Goal: Task Accomplishment & Management: Use online tool/utility

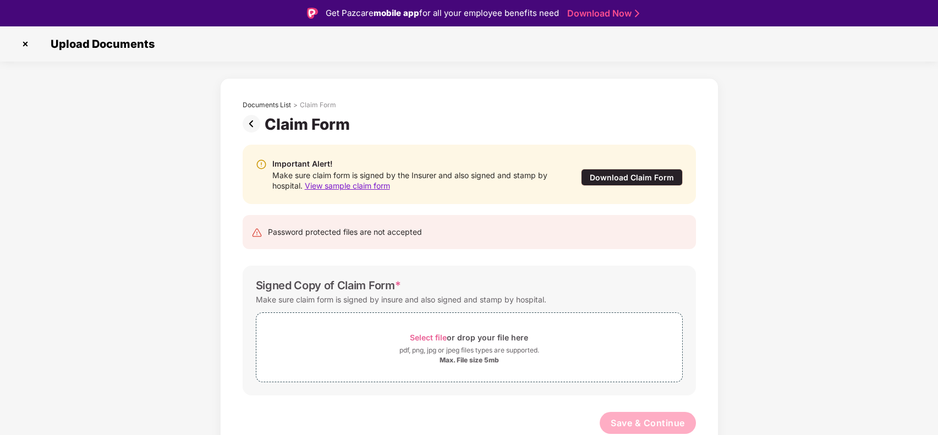
click at [26, 42] on img at bounding box center [26, 44] width 18 height 18
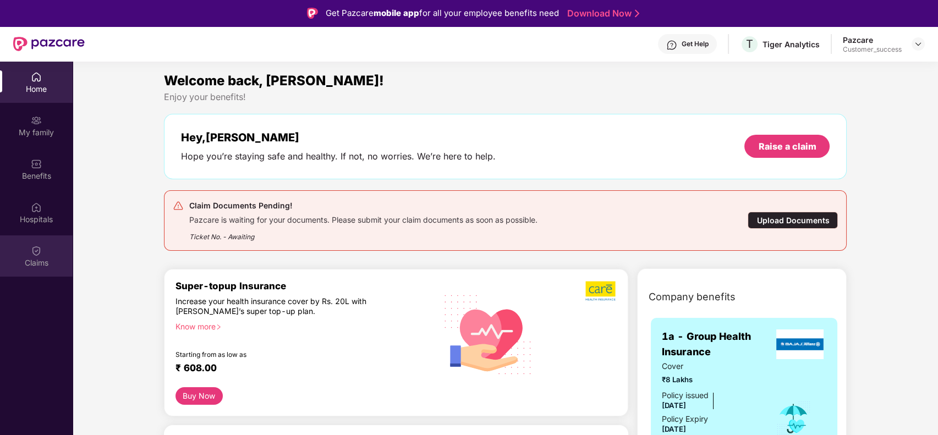
click at [45, 269] on div "Claims" at bounding box center [36, 256] width 73 height 41
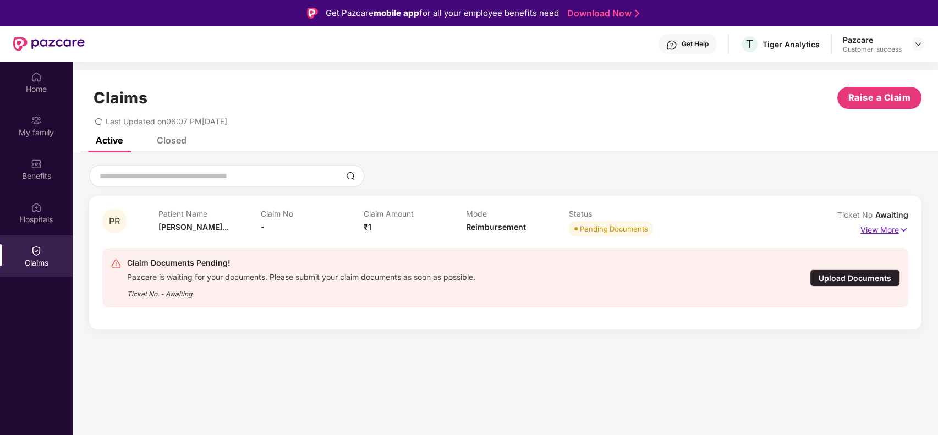
click at [903, 227] on img at bounding box center [903, 230] width 9 height 12
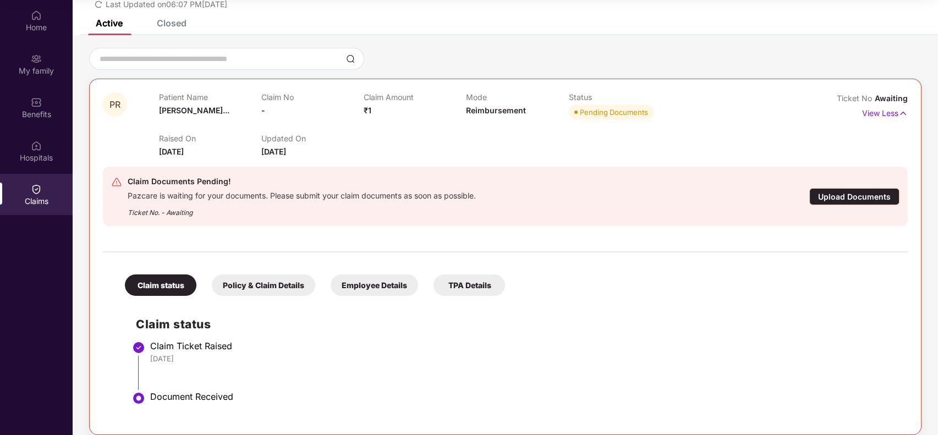
scroll to position [61, 0]
